Goal: Use online tool/utility: Utilize a website feature to perform a specific function

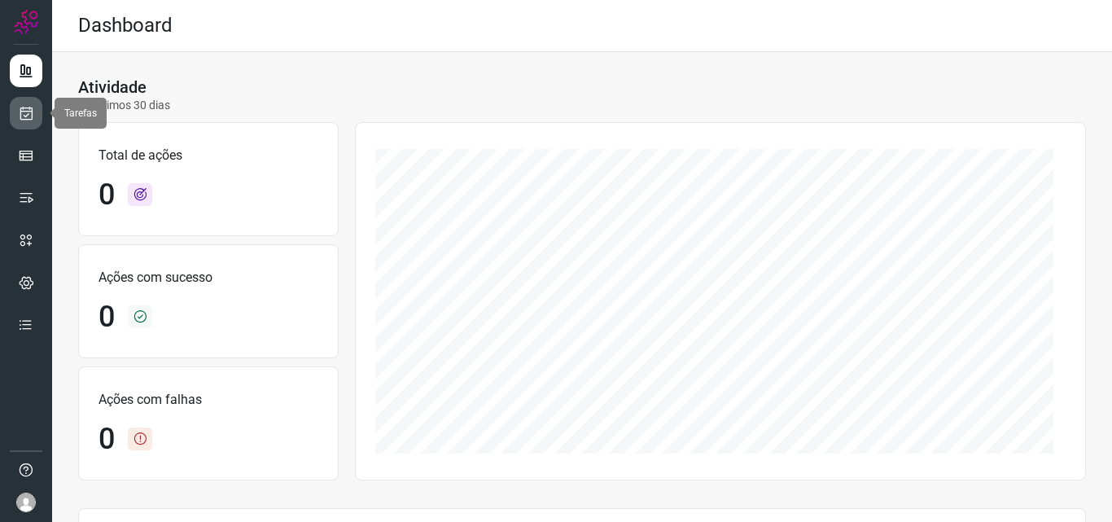
click at [21, 118] on icon at bounding box center [26, 113] width 17 height 16
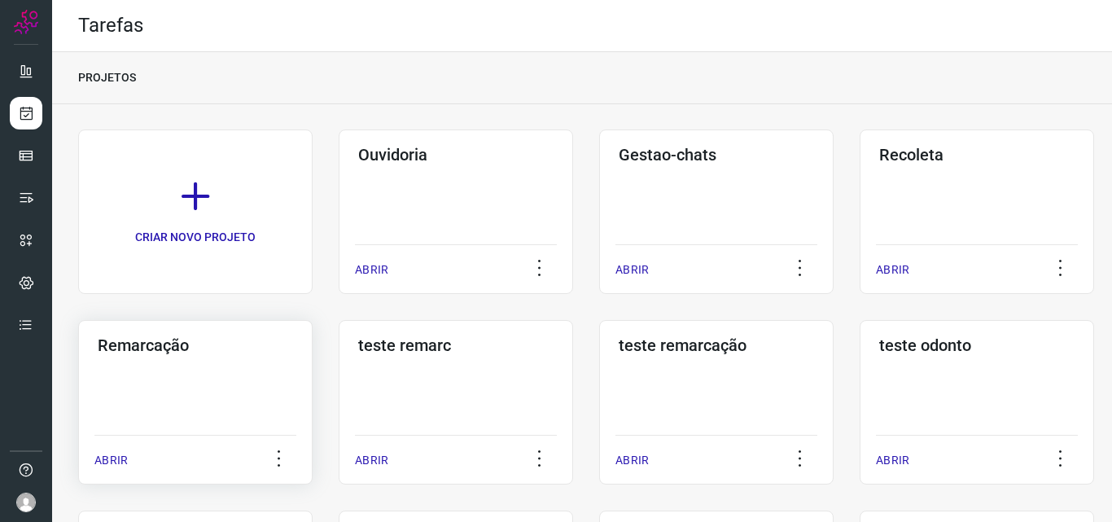
click at [173, 362] on div "Remarcação ABRIR" at bounding box center [195, 402] width 235 height 164
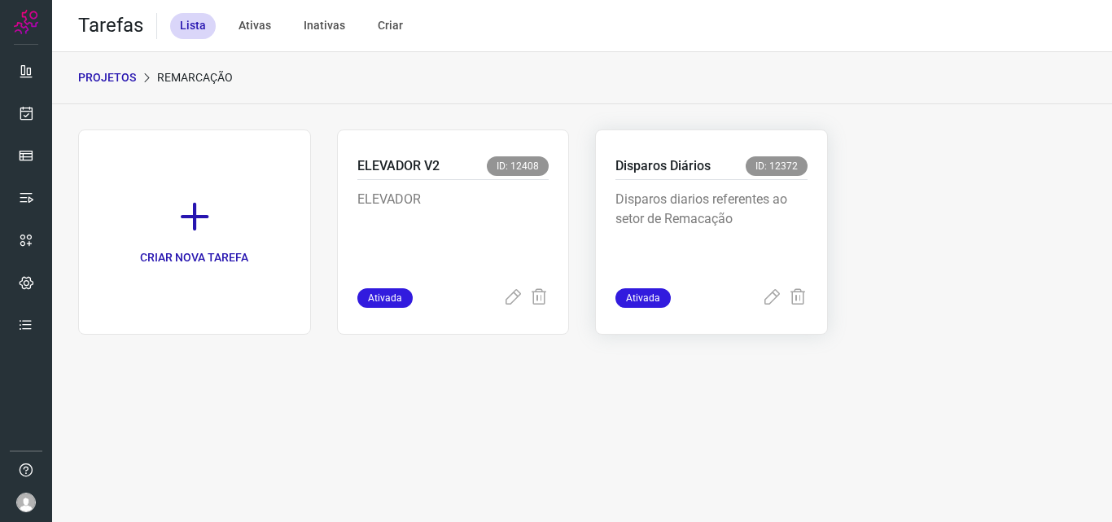
click at [742, 215] on p "Disparos diarios referentes ao setor de Remacação" at bounding box center [712, 230] width 192 height 81
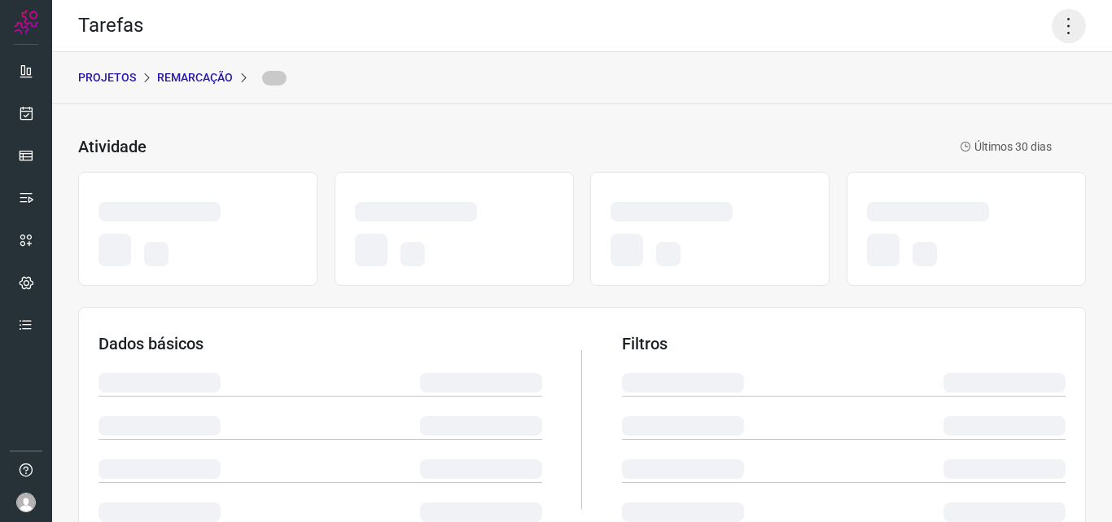
click at [1057, 30] on icon at bounding box center [1069, 26] width 34 height 34
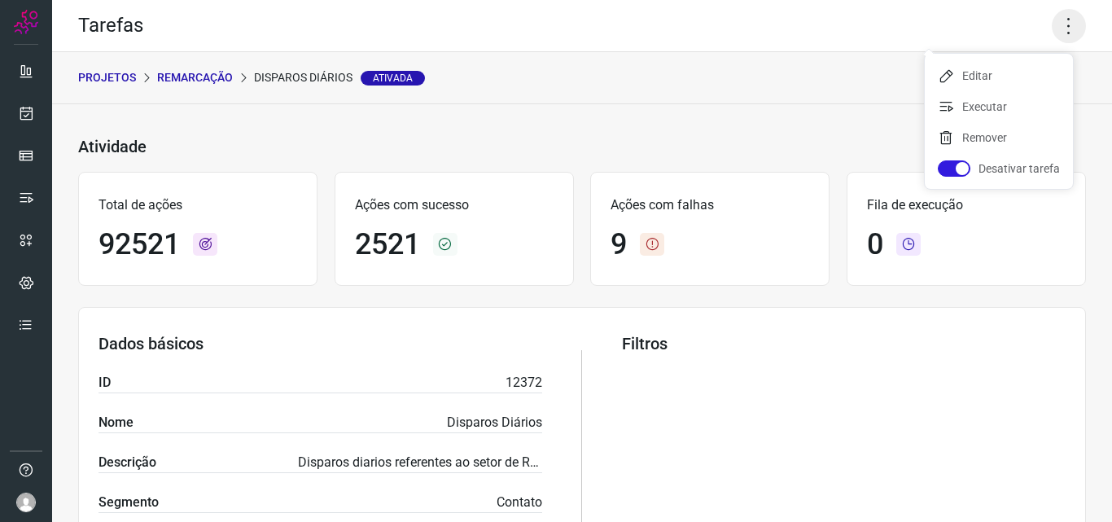
click at [1056, 24] on icon at bounding box center [1069, 26] width 34 height 34
click at [963, 110] on li "Executar" at bounding box center [999, 107] width 148 height 26
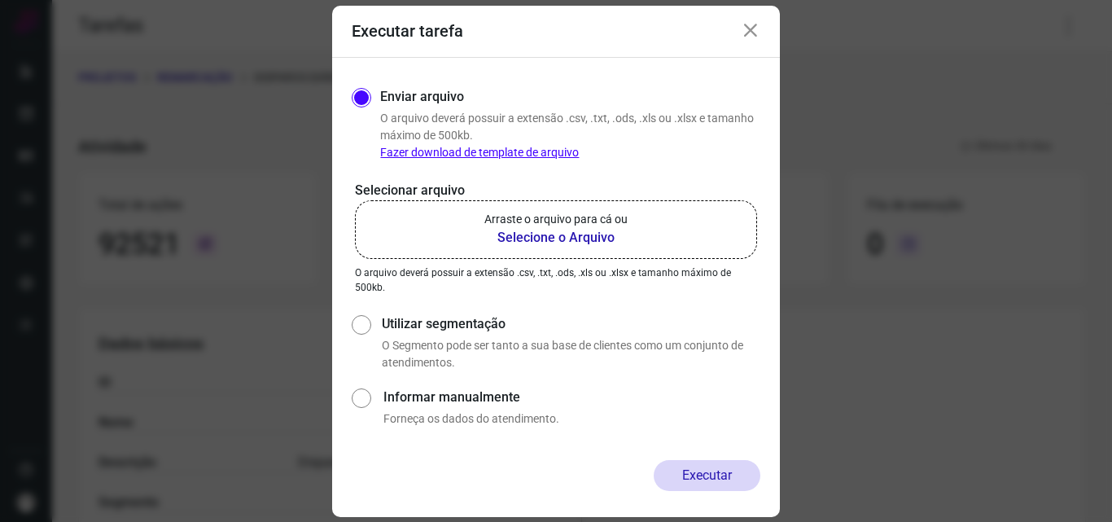
click at [541, 239] on b "Selecione o Arquivo" at bounding box center [556, 238] width 143 height 20
click at [0, 0] on input "Arraste o arquivo para cá ou Selecione o Arquivo" at bounding box center [0, 0] width 0 height 0
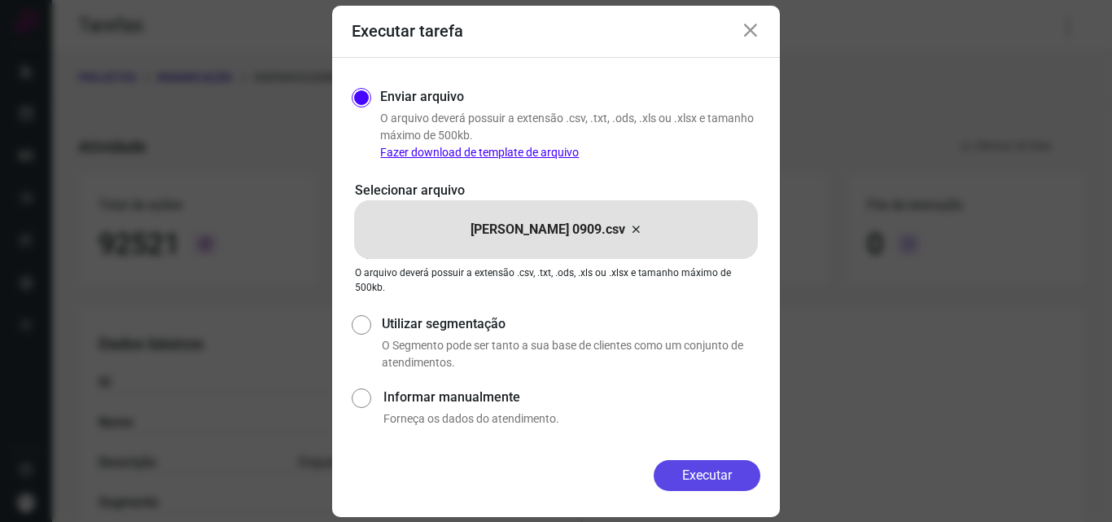
click at [693, 478] on button "Executar" at bounding box center [707, 475] width 107 height 31
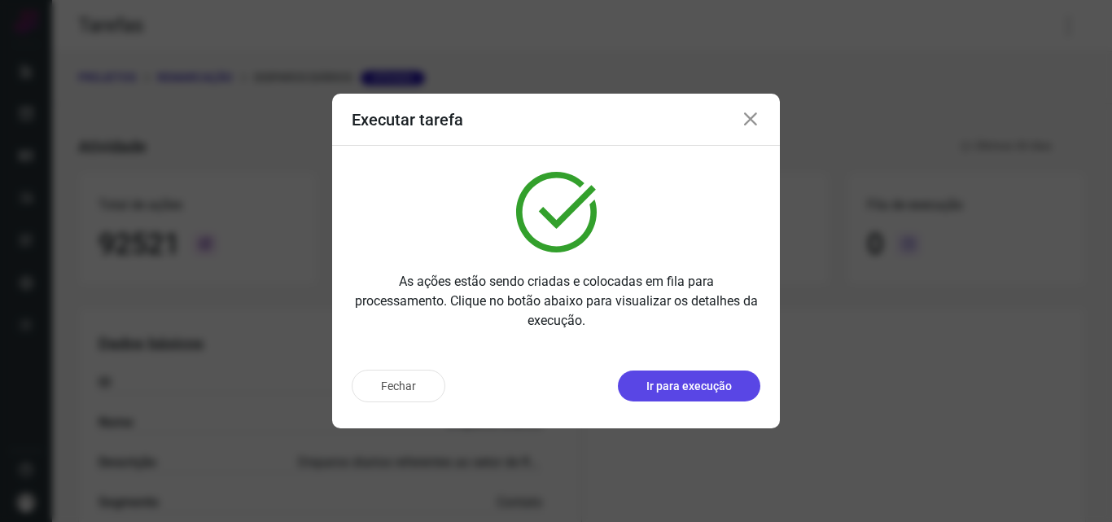
click at [695, 386] on p "Ir para execução" at bounding box center [690, 386] width 86 height 17
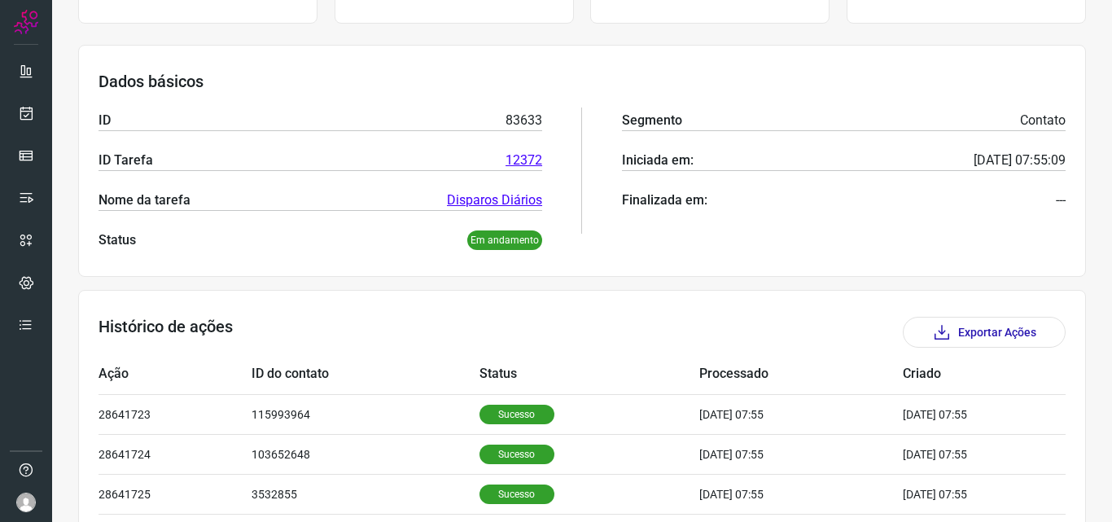
scroll to position [244, 0]
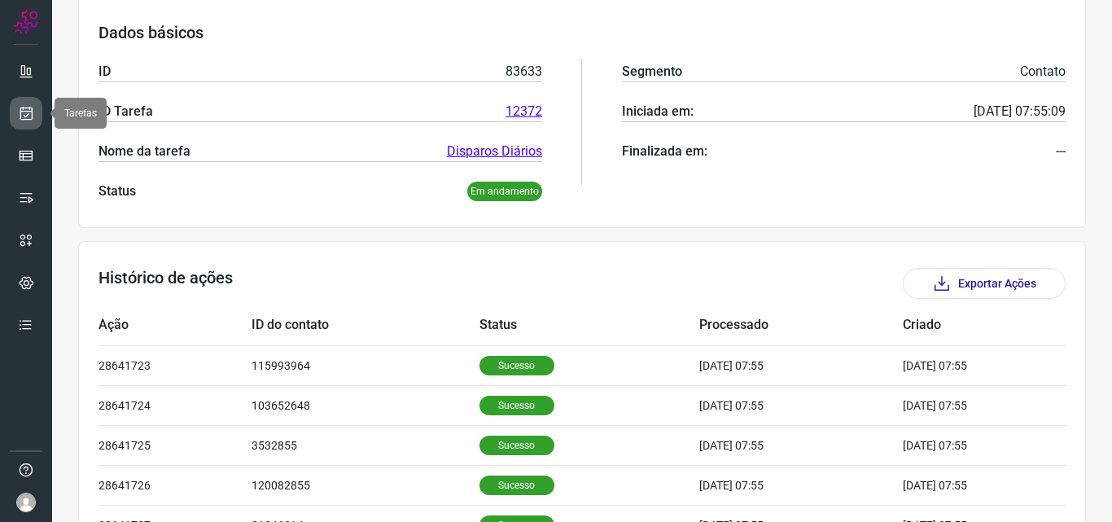
click at [29, 103] on link at bounding box center [26, 113] width 33 height 33
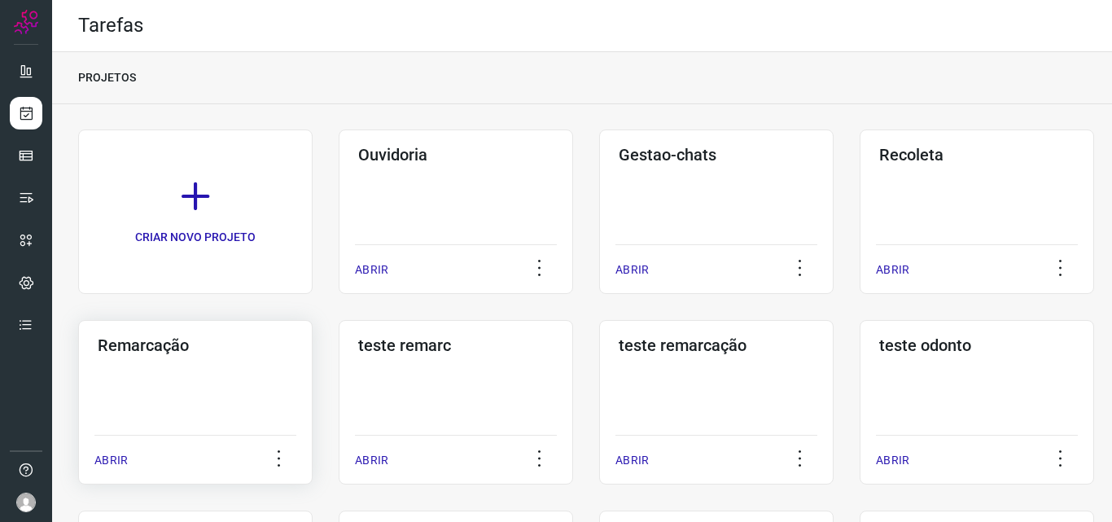
click at [205, 359] on div "Remarcação ABRIR" at bounding box center [195, 402] width 235 height 164
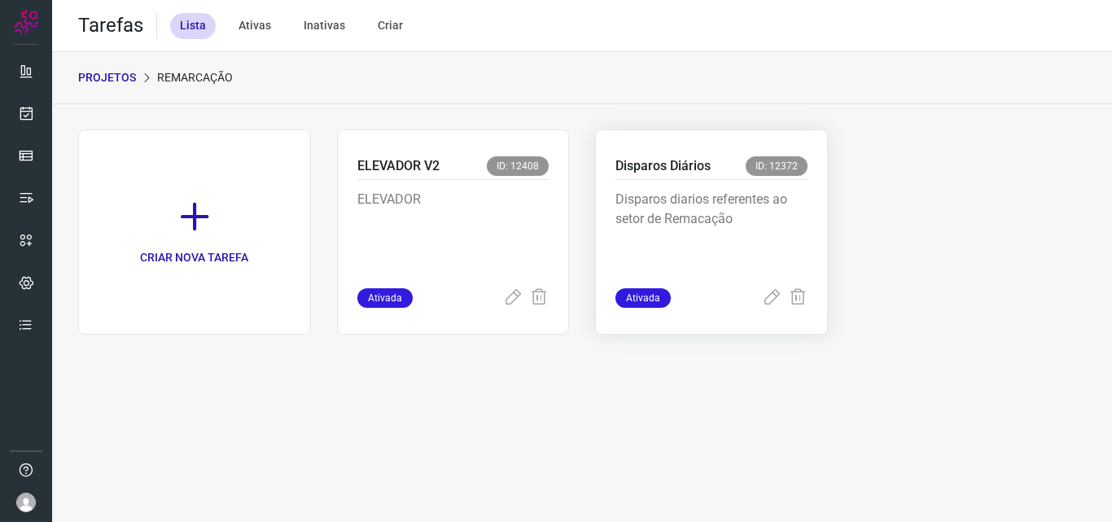
click at [729, 211] on p "Disparos diarios referentes ao setor de Remacação" at bounding box center [712, 230] width 192 height 81
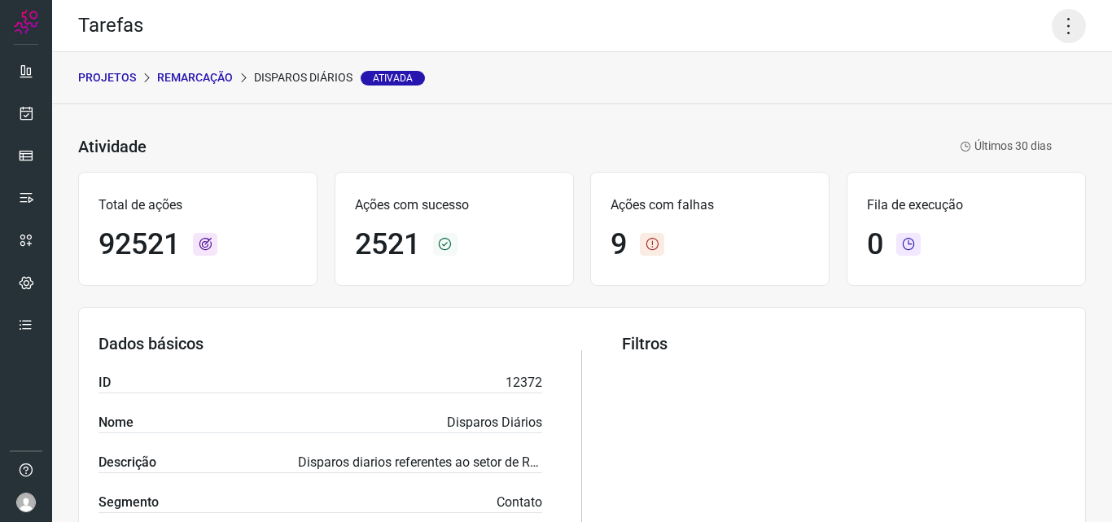
click at [1056, 15] on icon at bounding box center [1069, 26] width 34 height 34
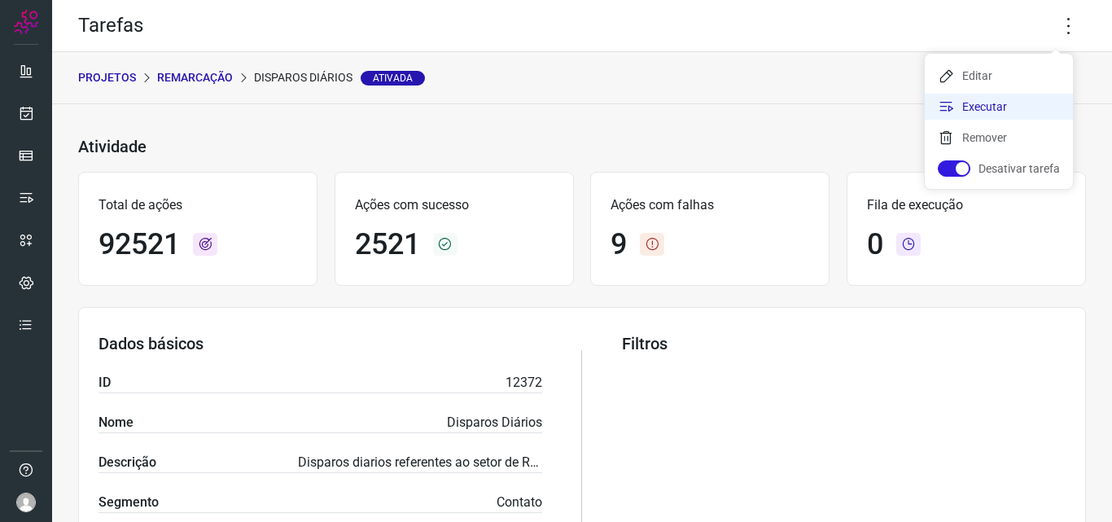
click at [1011, 107] on li "Executar" at bounding box center [999, 107] width 148 height 26
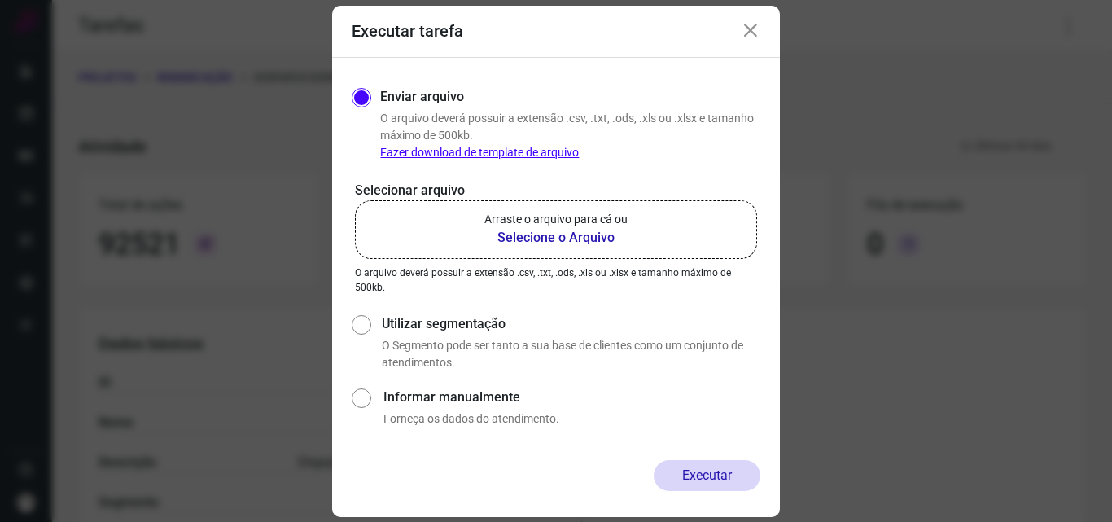
click at [556, 243] on b "Selecione o Arquivo" at bounding box center [556, 238] width 143 height 20
click at [0, 0] on input "Arraste o arquivo para cá ou Selecione o Arquivo" at bounding box center [0, 0] width 0 height 0
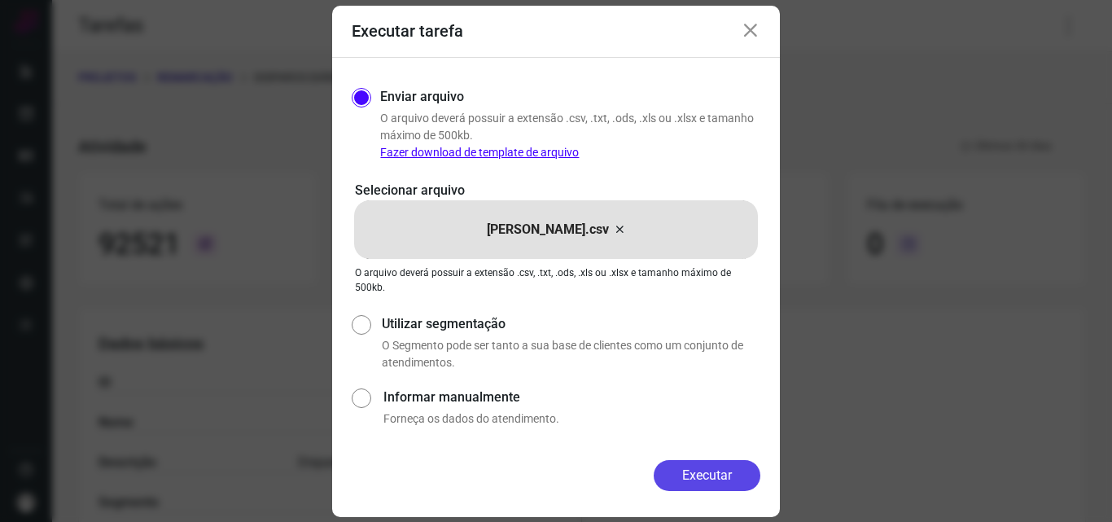
click at [708, 473] on button "Executar" at bounding box center [707, 475] width 107 height 31
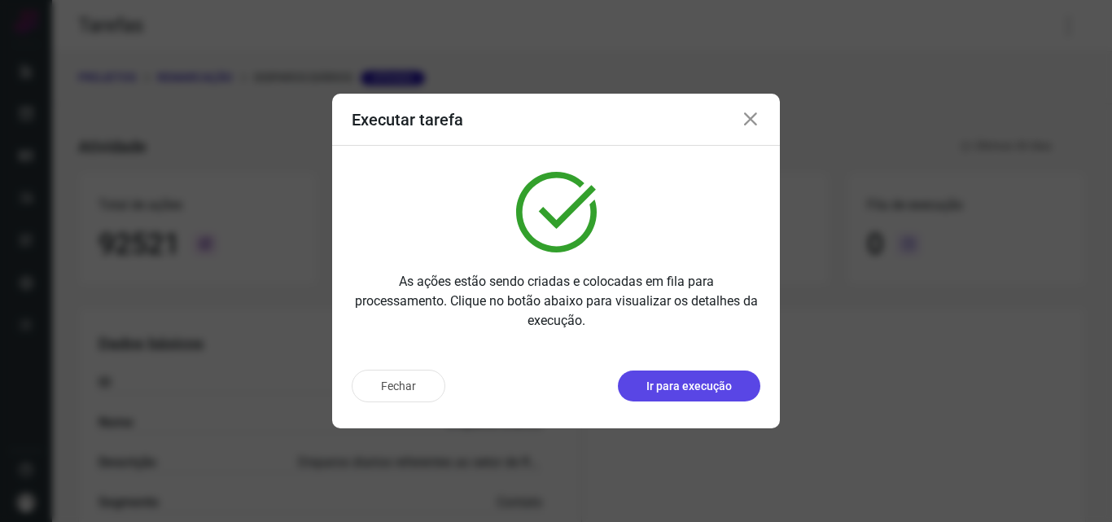
click at [719, 388] on p "Ir para execução" at bounding box center [690, 386] width 86 height 17
